Goal: Task Accomplishment & Management: Use online tool/utility

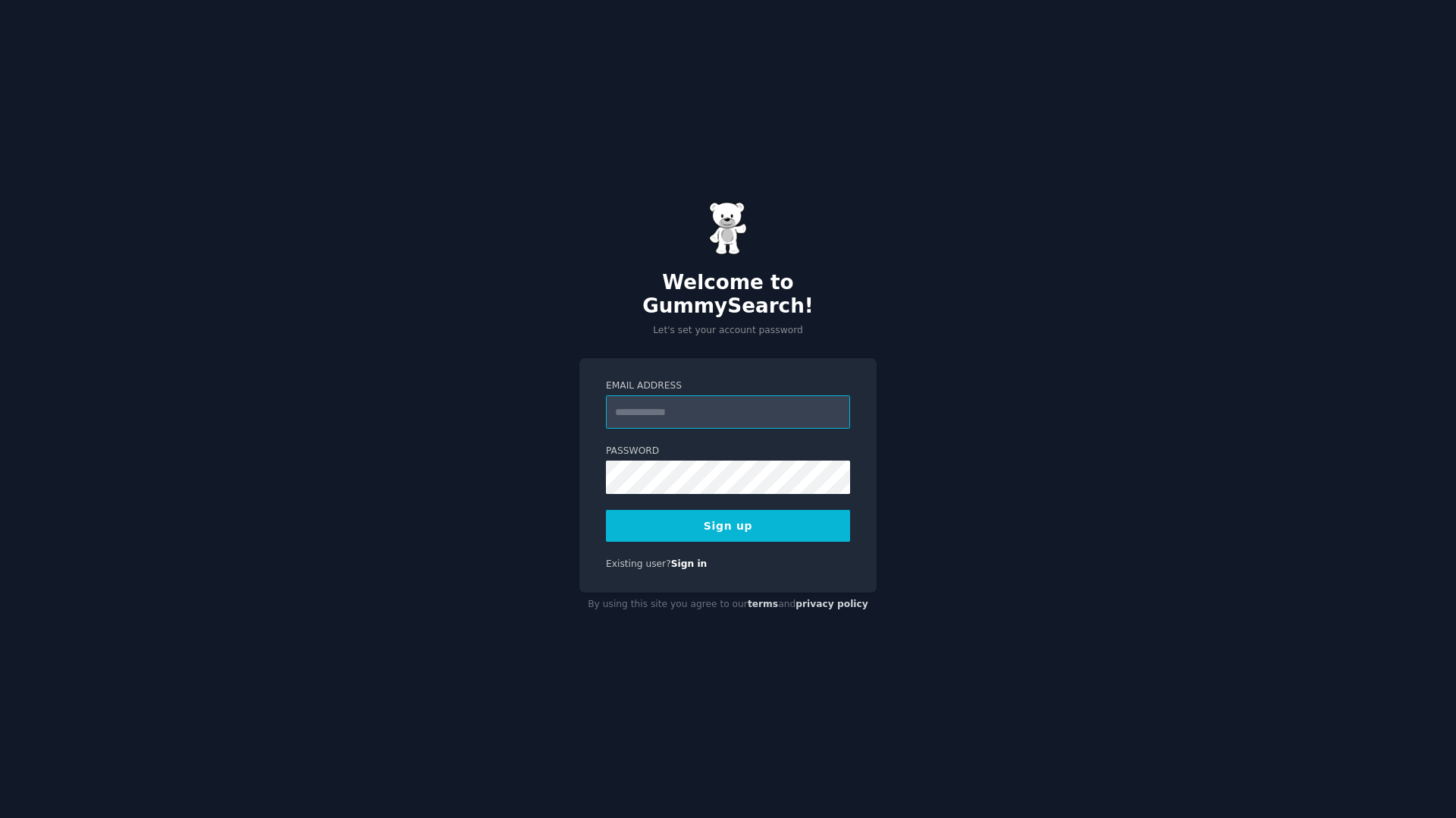
click at [722, 406] on input "Email Address" at bounding box center [728, 412] width 244 height 33
type input "**********"
click at [580, 536] on div "**********" at bounding box center [728, 474] width 297 height 234
click at [690, 514] on button "Sign up" at bounding box center [728, 526] width 244 height 32
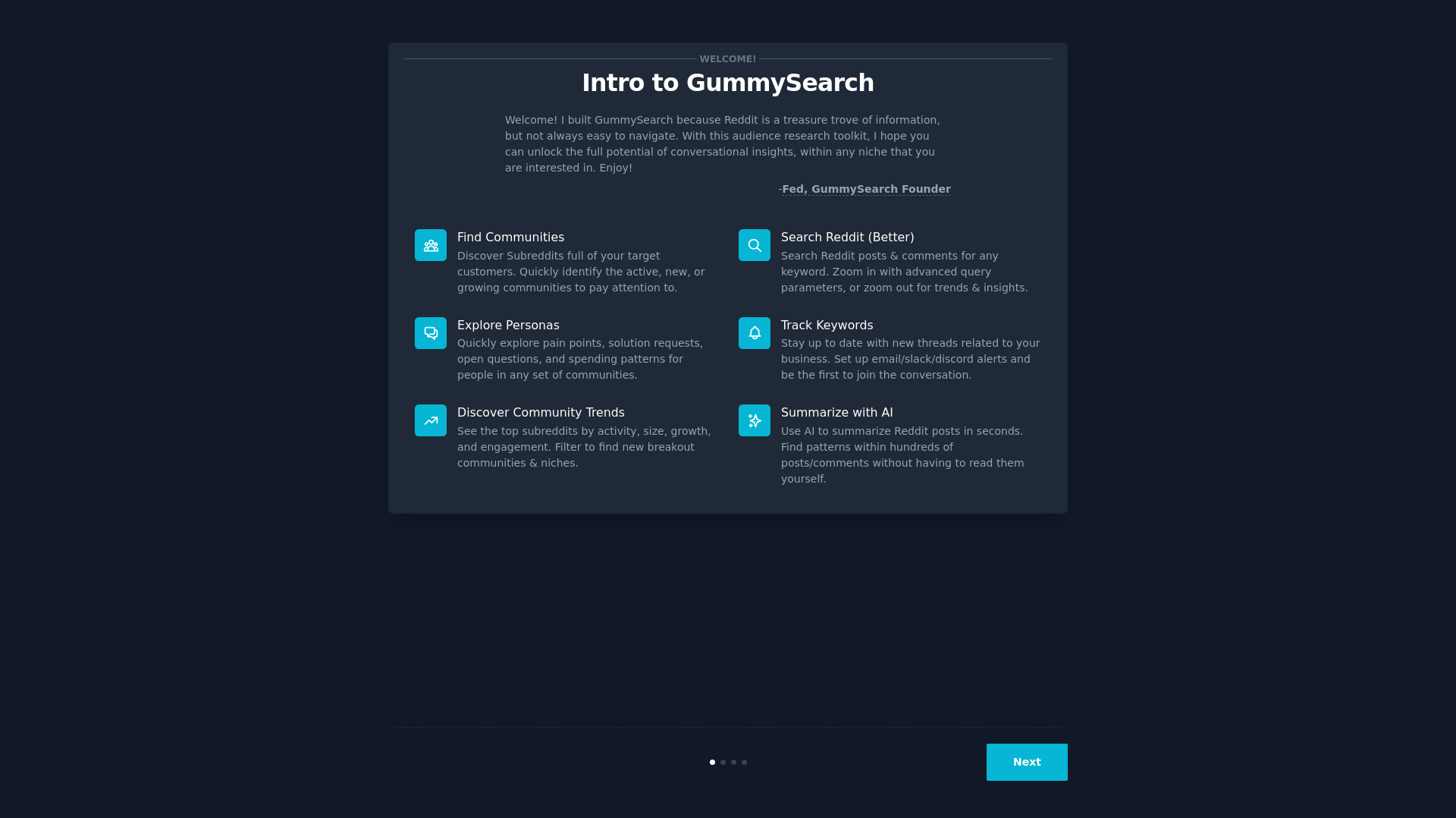
click at [1031, 765] on button "Next" at bounding box center [1027, 762] width 81 height 37
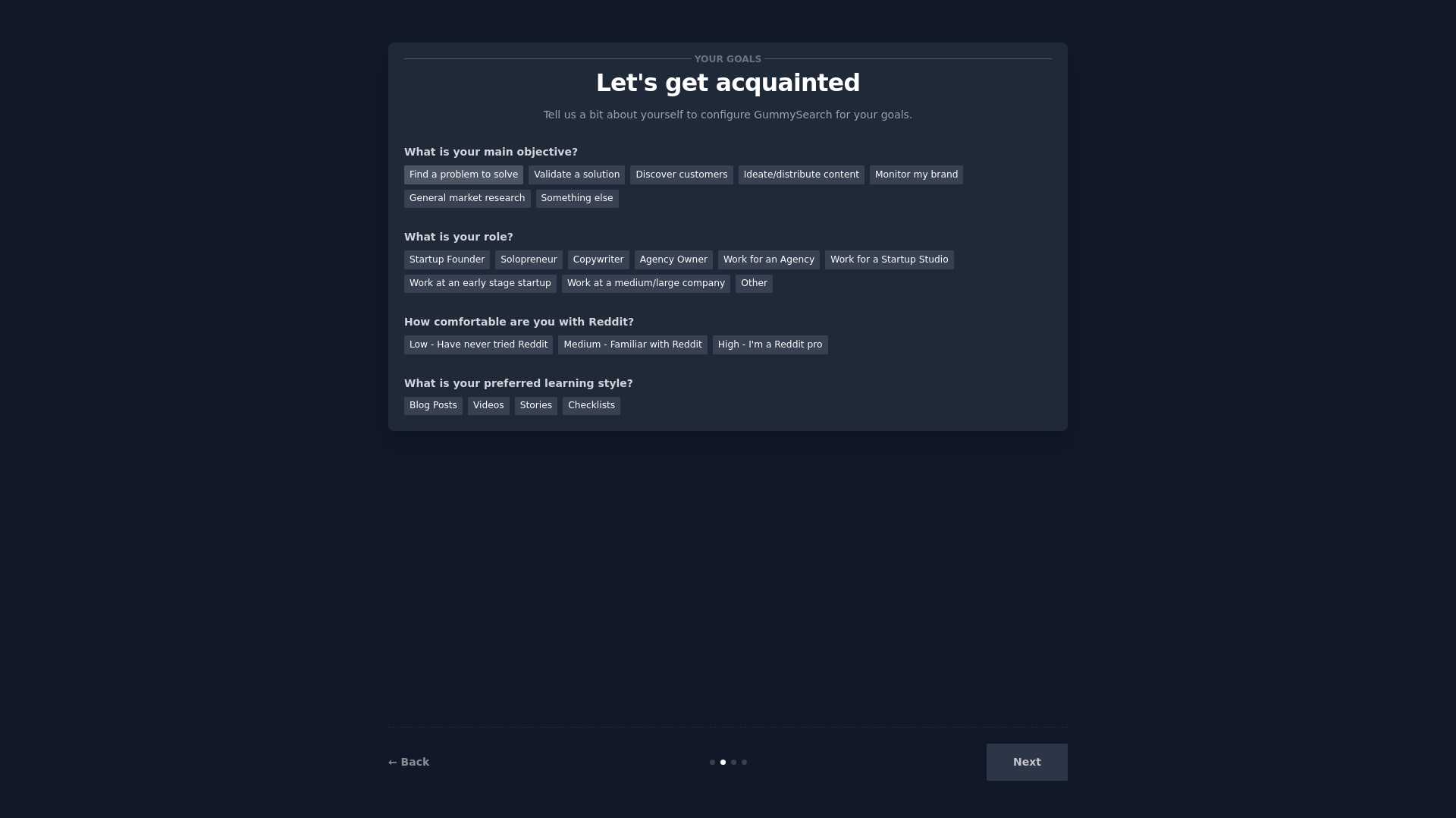
click at [486, 171] on div "Find a problem to solve" at bounding box center [464, 175] width 119 height 19
click at [565, 173] on div "Validate a solution" at bounding box center [576, 175] width 96 height 19
click at [495, 170] on div "Find a problem to solve" at bounding box center [464, 175] width 119 height 19
click at [536, 263] on div "Solopreneur" at bounding box center [528, 260] width 67 height 19
click at [662, 343] on div "Medium - Familiar with Reddit" at bounding box center [632, 345] width 148 height 19
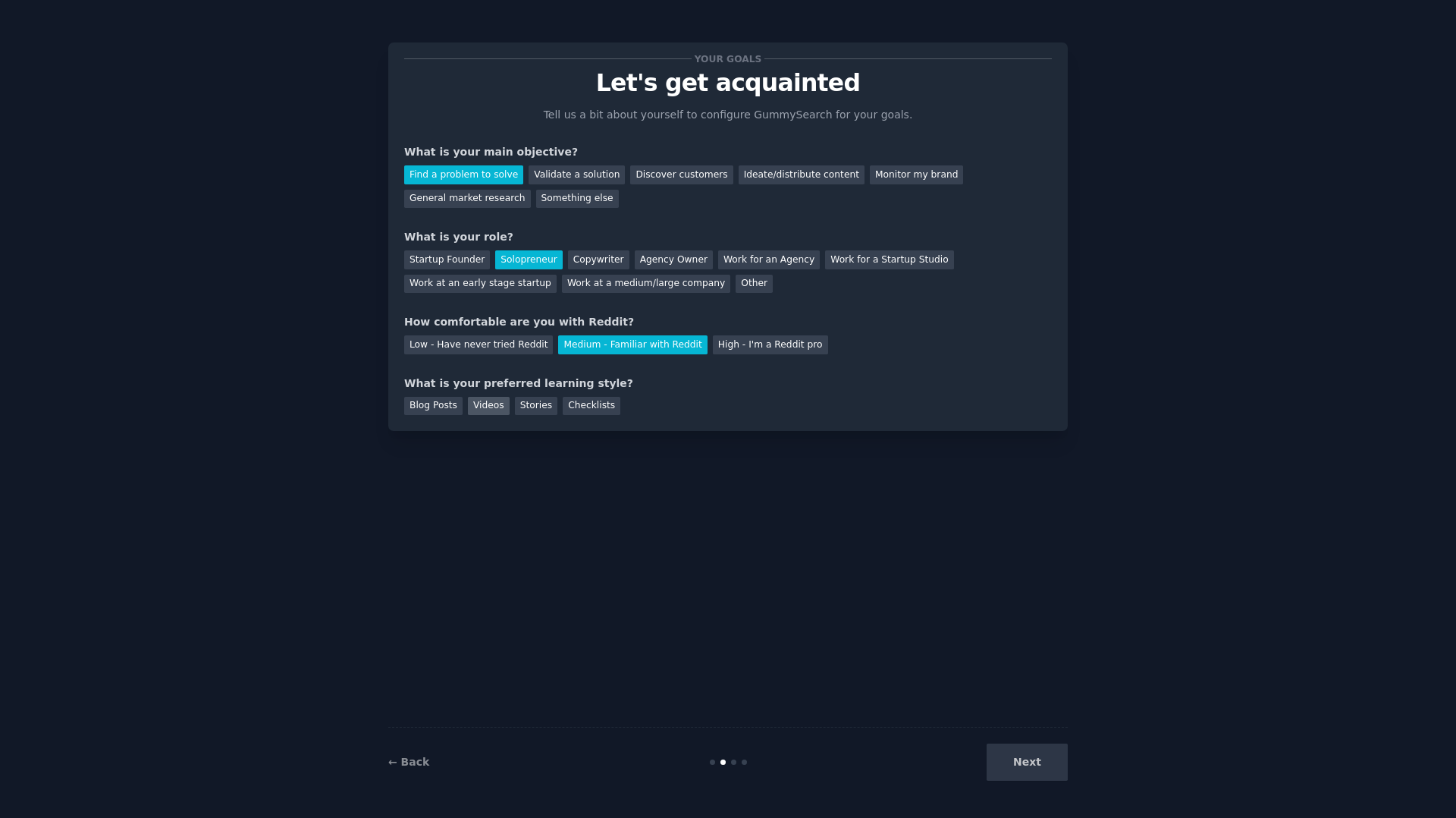
click at [484, 405] on div "Videos" at bounding box center [489, 406] width 42 height 19
click at [1033, 766] on button "Next" at bounding box center [1027, 762] width 81 height 37
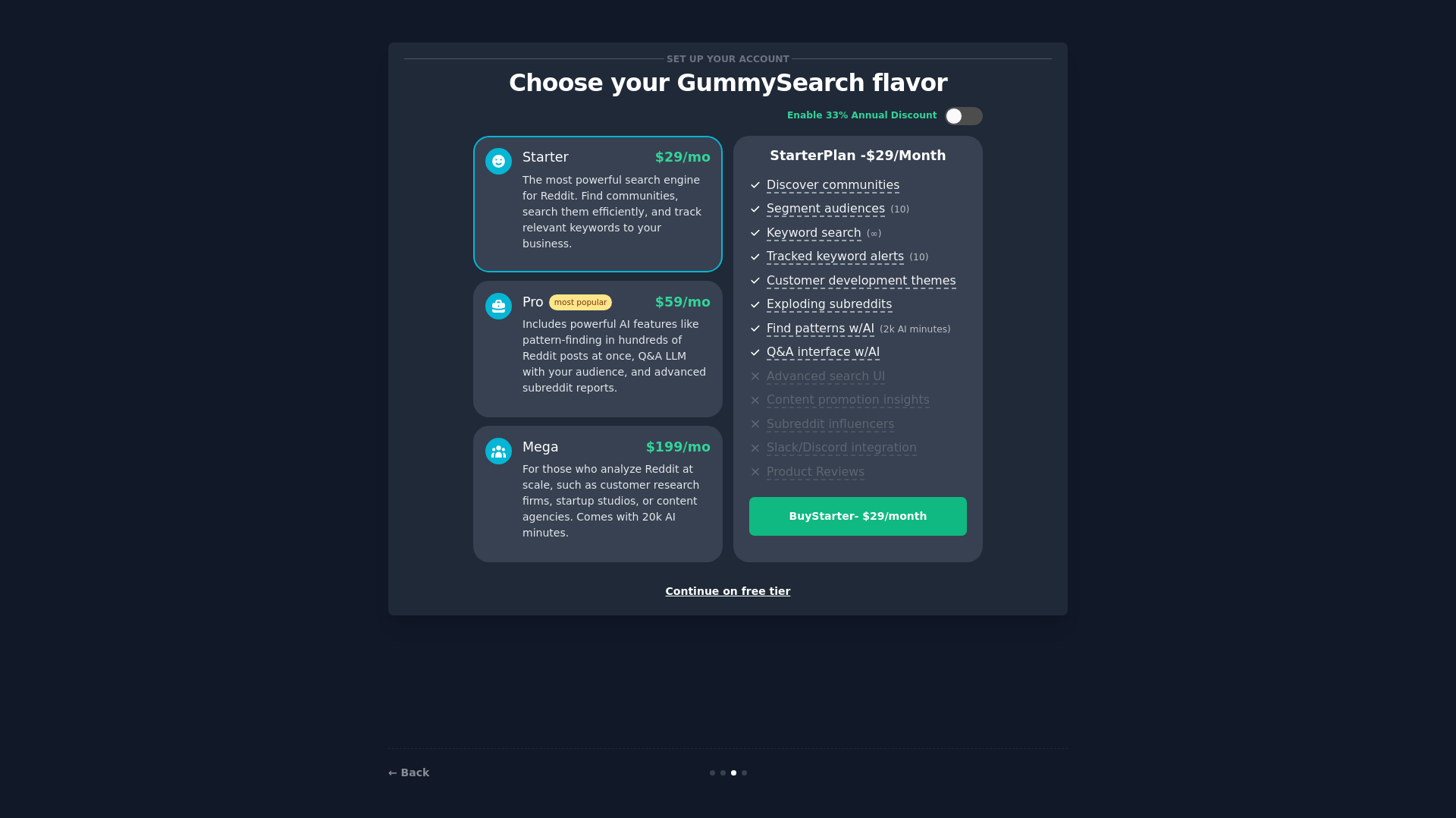
click at [737, 592] on div "Continue on free tier" at bounding box center [728, 591] width 648 height 16
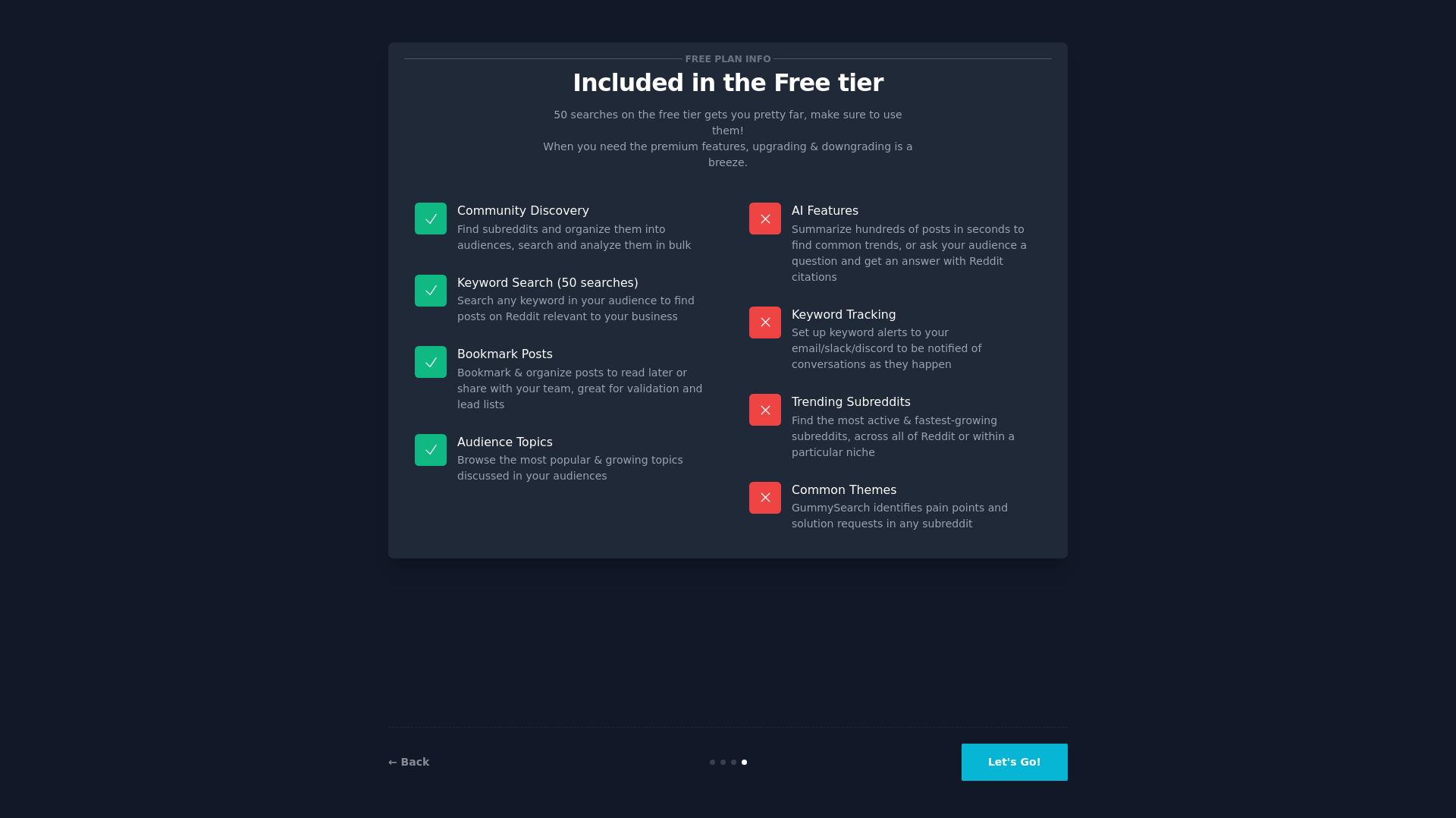
click at [1033, 756] on button "Let's Go!" at bounding box center [1015, 762] width 106 height 37
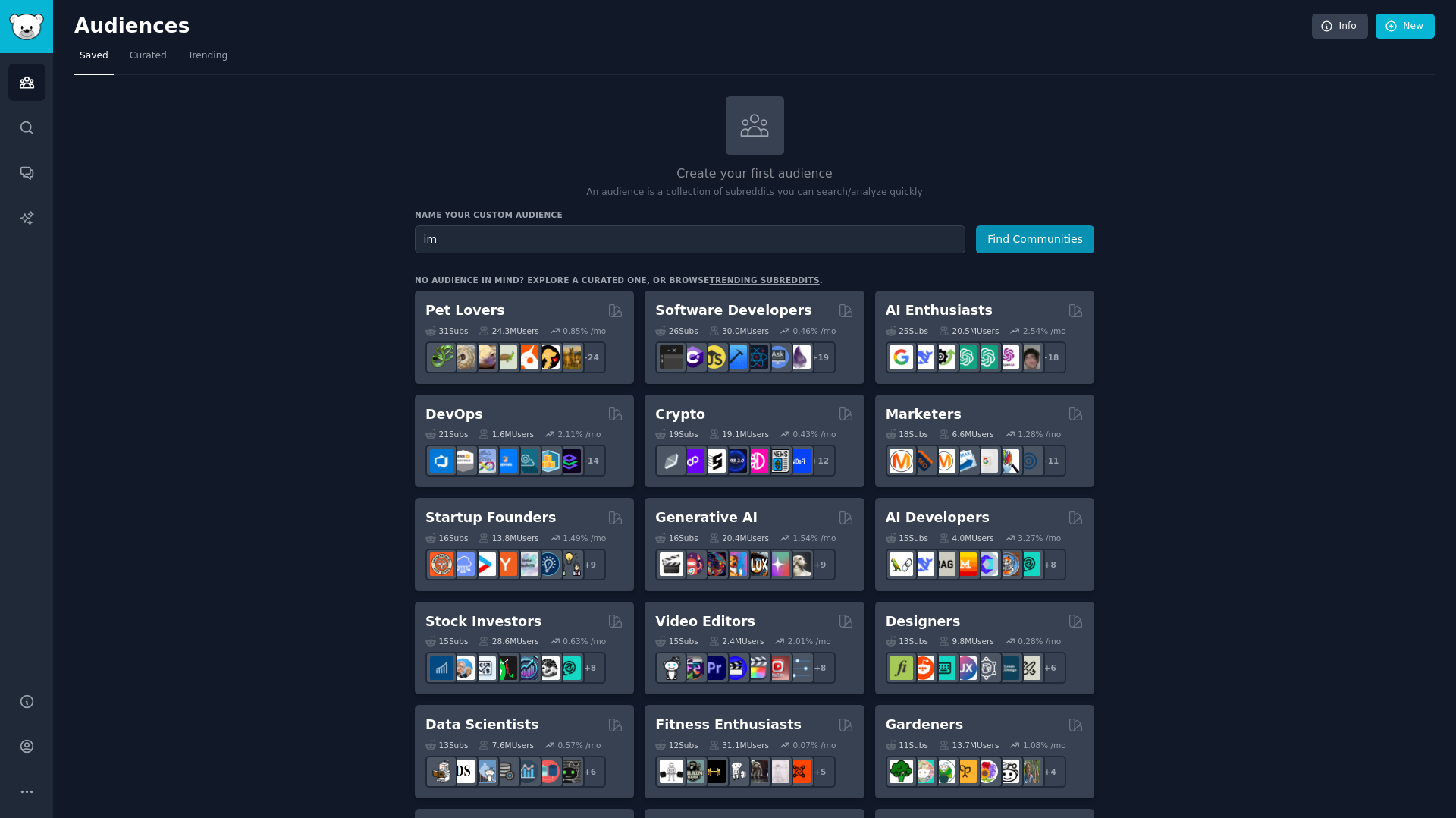
type input "i"
type input "duplicate image finder"
click at [976, 225] on button "Find Communities" at bounding box center [1035, 239] width 118 height 28
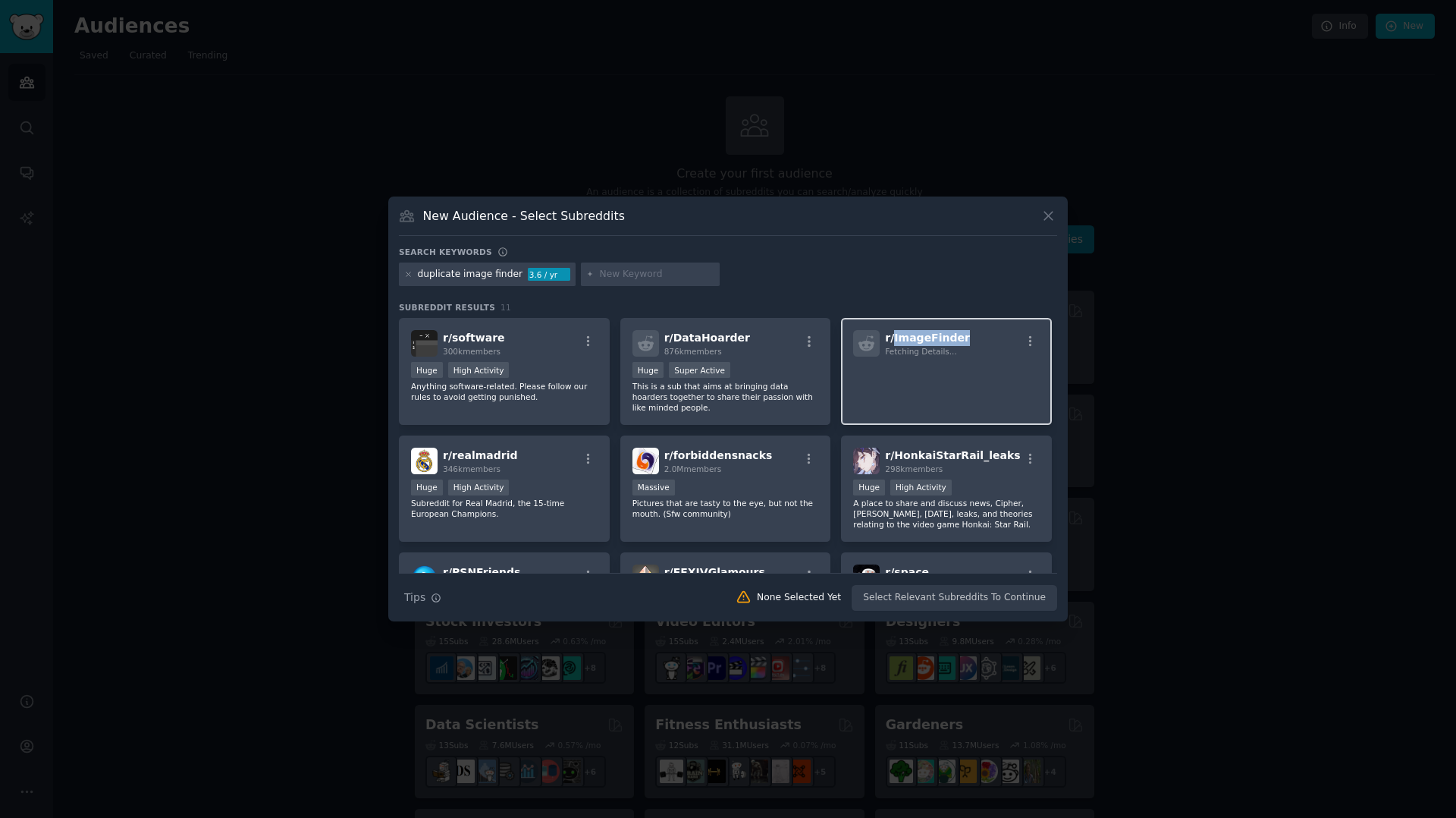
click at [906, 337] on span "r/ ImageFinder" at bounding box center [927, 337] width 85 height 12
click at [973, 390] on p at bounding box center [946, 378] width 186 height 32
click at [868, 337] on icon at bounding box center [866, 344] width 16 height 15
click at [952, 600] on div "Search Tips Tips None Selected Yet Select Relevant Subreddits To Continue" at bounding box center [728, 592] width 658 height 38
click at [1027, 344] on icon "button" at bounding box center [1030, 341] width 13 height 13
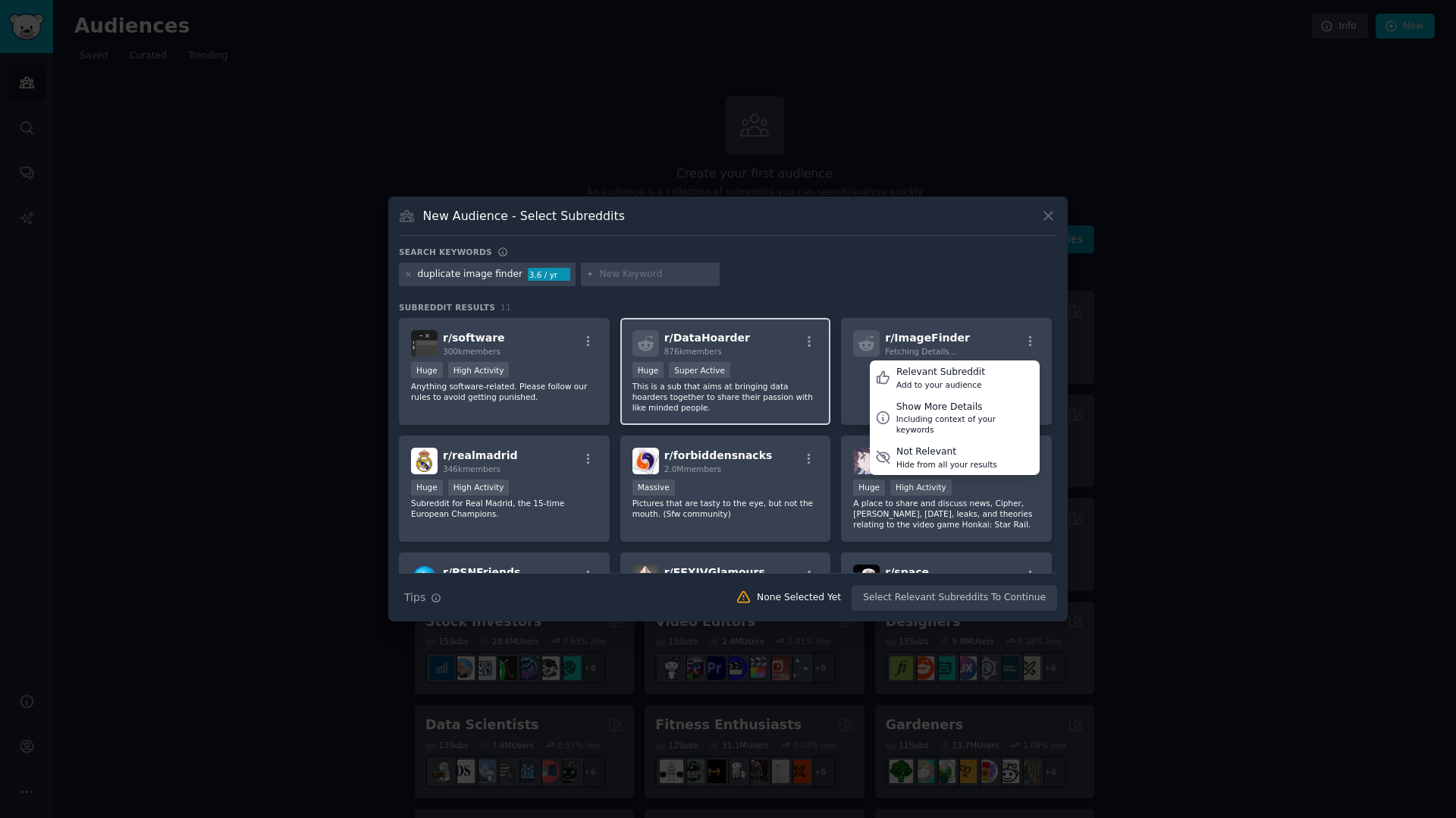
click at [784, 353] on div "r/ DataHoarder 876k members" at bounding box center [726, 343] width 186 height 26
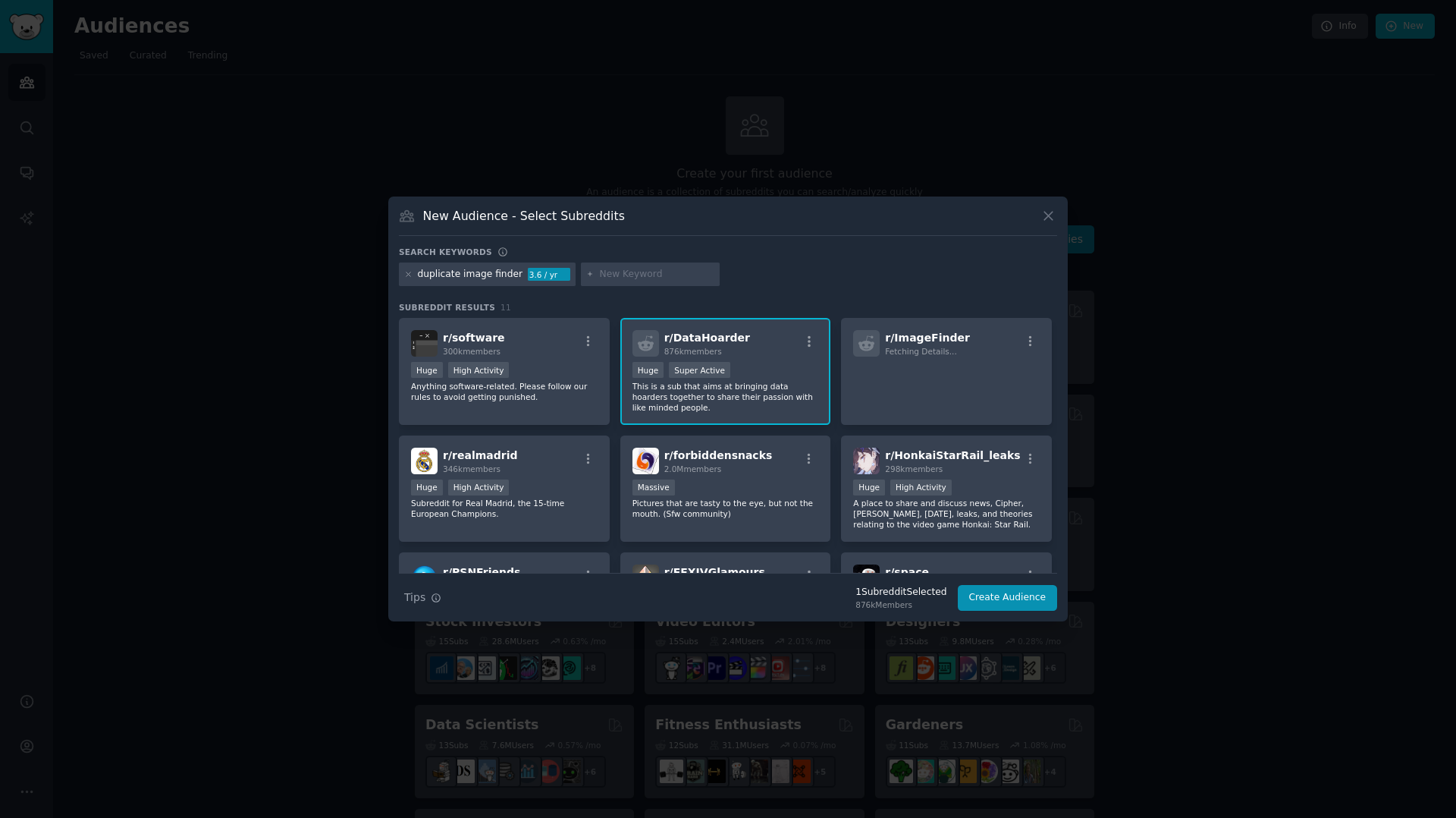
click at [757, 360] on div "r/ DataHoarder 876k members Huge Super Active This is a sub that aims at bringi…" at bounding box center [726, 371] width 211 height 107
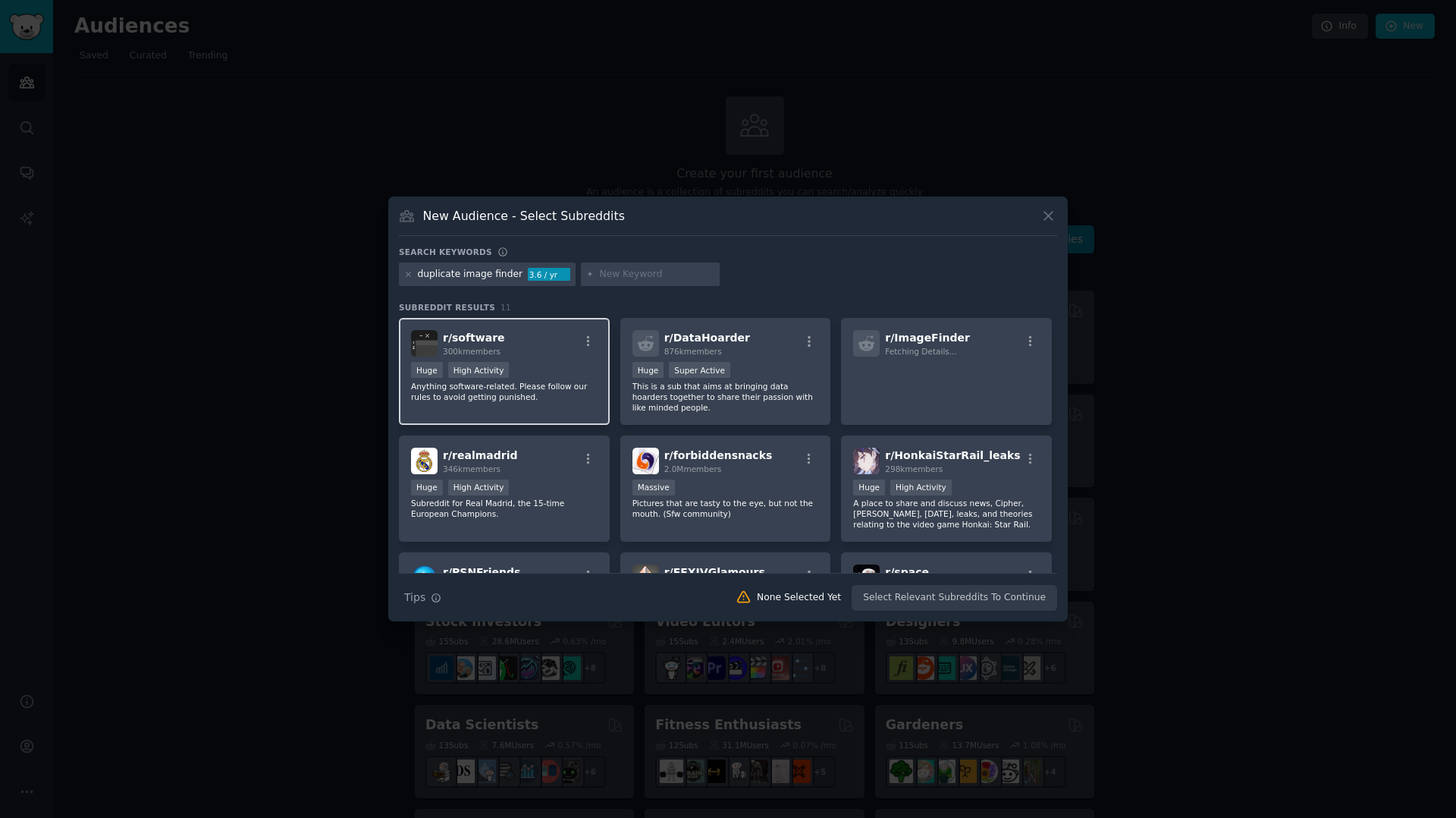
click at [550, 365] on div "Huge High Activity" at bounding box center [504, 371] width 186 height 19
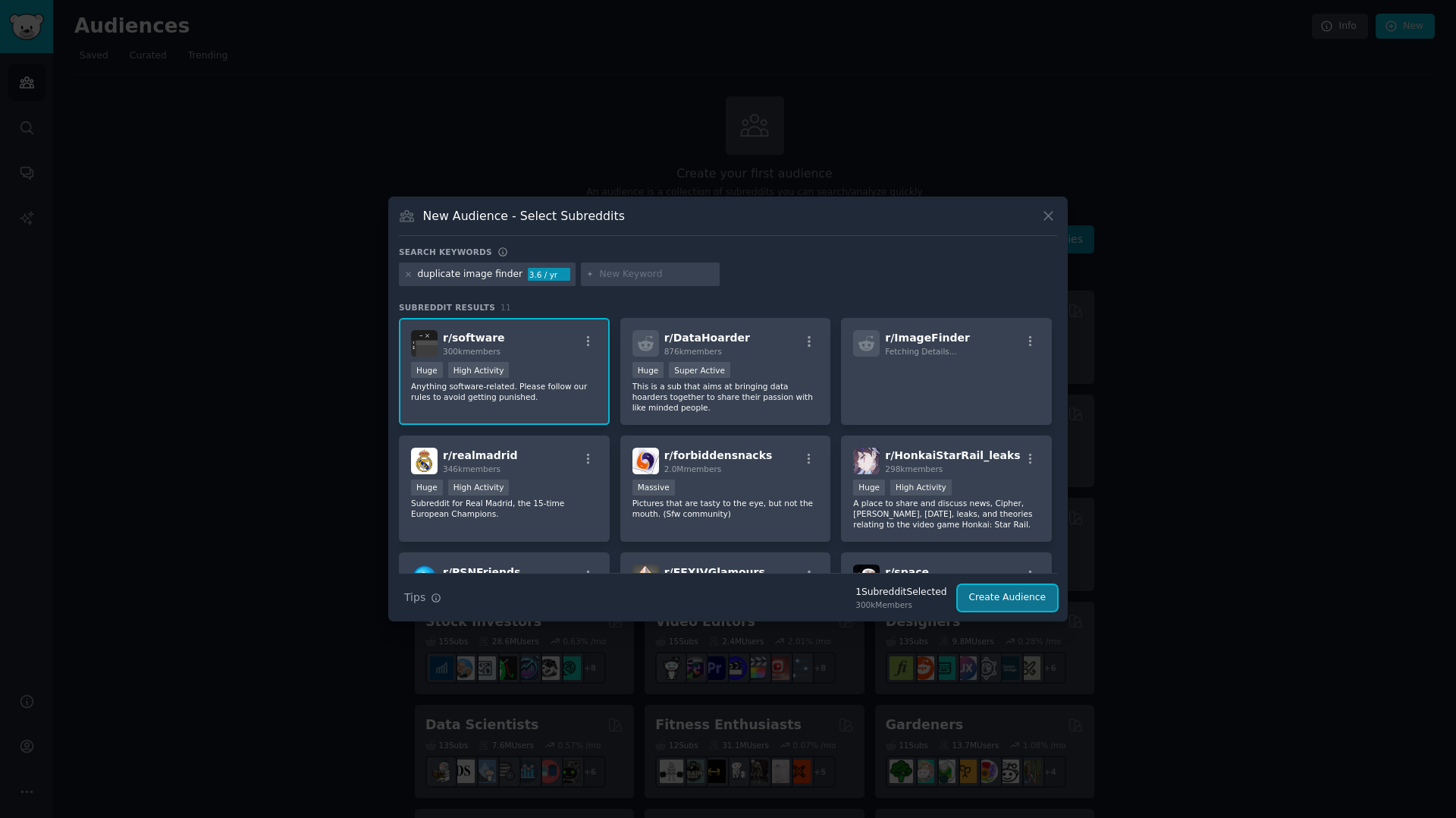
click at [1010, 595] on button "Create Audience" at bounding box center [1008, 597] width 100 height 26
